Goal: Information Seeking & Learning: Learn about a topic

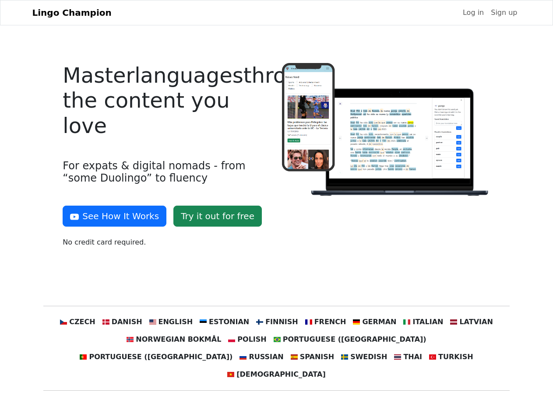
click at [277, 210] on div at bounding box center [386, 159] width 219 height 192
click at [111, 216] on button "See How It Works" at bounding box center [115, 216] width 104 height 21
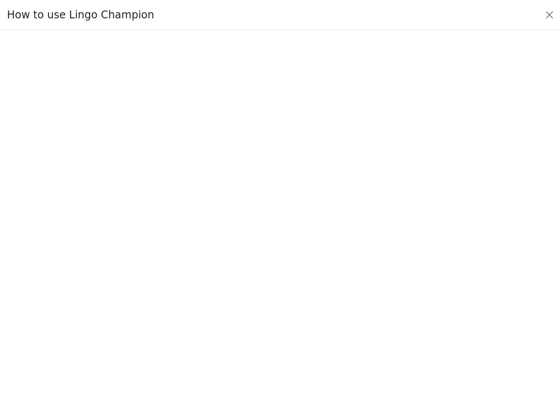
click at [94, 322] on div at bounding box center [280, 225] width 519 height 307
click at [135, 322] on div at bounding box center [280, 225] width 519 height 307
click at [179, 322] on div at bounding box center [280, 225] width 519 height 307
click at [228, 322] on div at bounding box center [280, 225] width 519 height 307
click at [276, 322] on div at bounding box center [280, 225] width 519 height 307
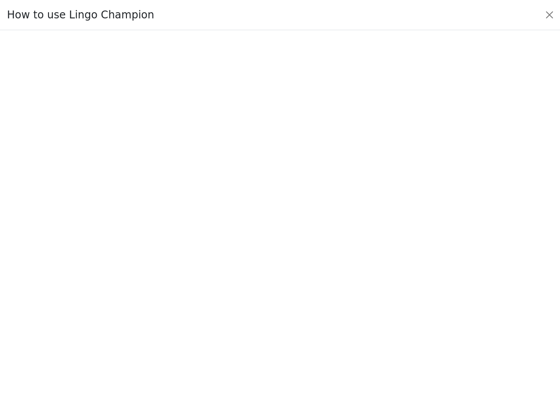
click at [319, 322] on div at bounding box center [280, 225] width 519 height 307
click at [365, 322] on div at bounding box center [280, 225] width 519 height 307
click at [410, 322] on div at bounding box center [280, 225] width 519 height 307
